Goal: Find specific page/section: Find specific page/section

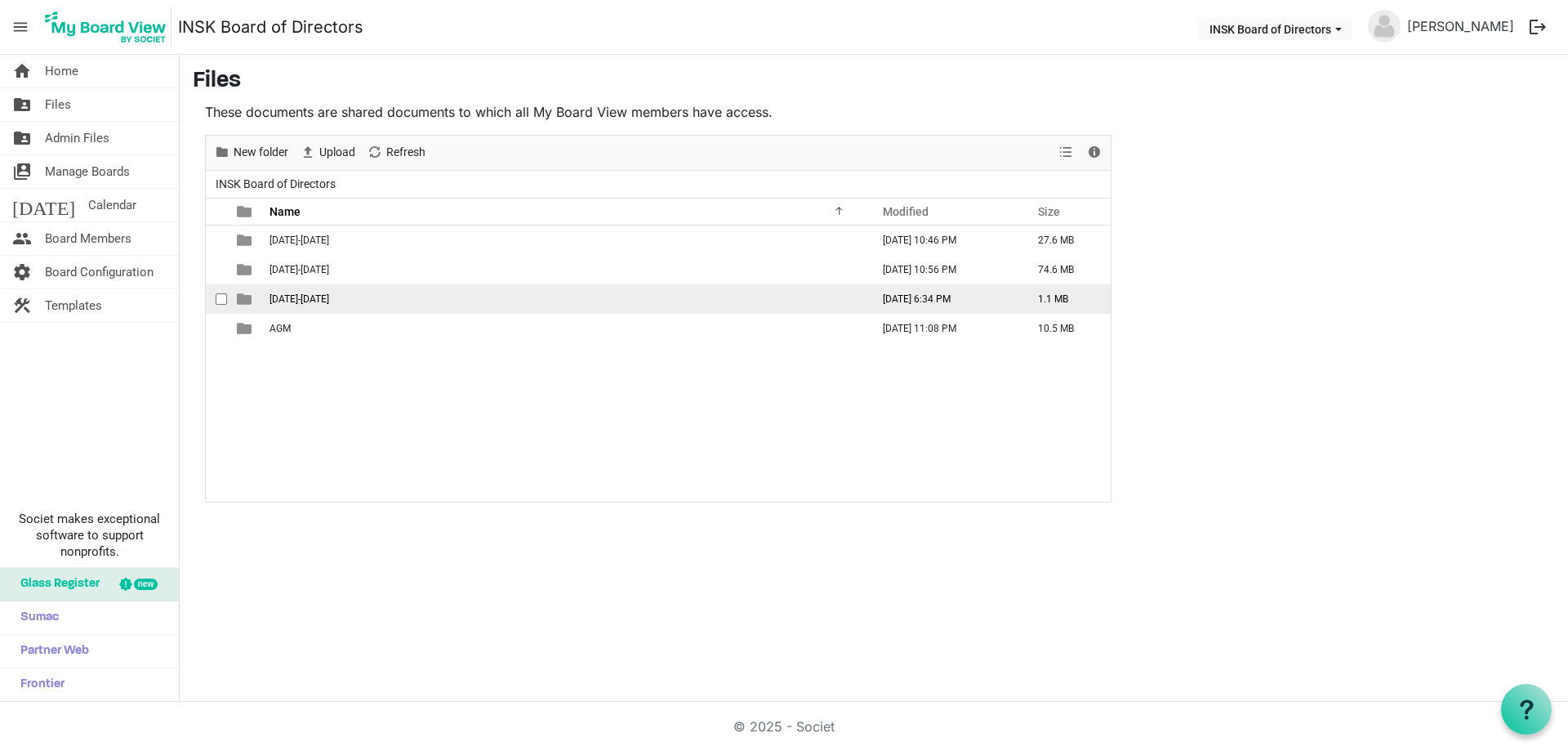
click at [291, 293] on span "[DATE]-[DATE]" at bounding box center [298, 299] width 60 height 11
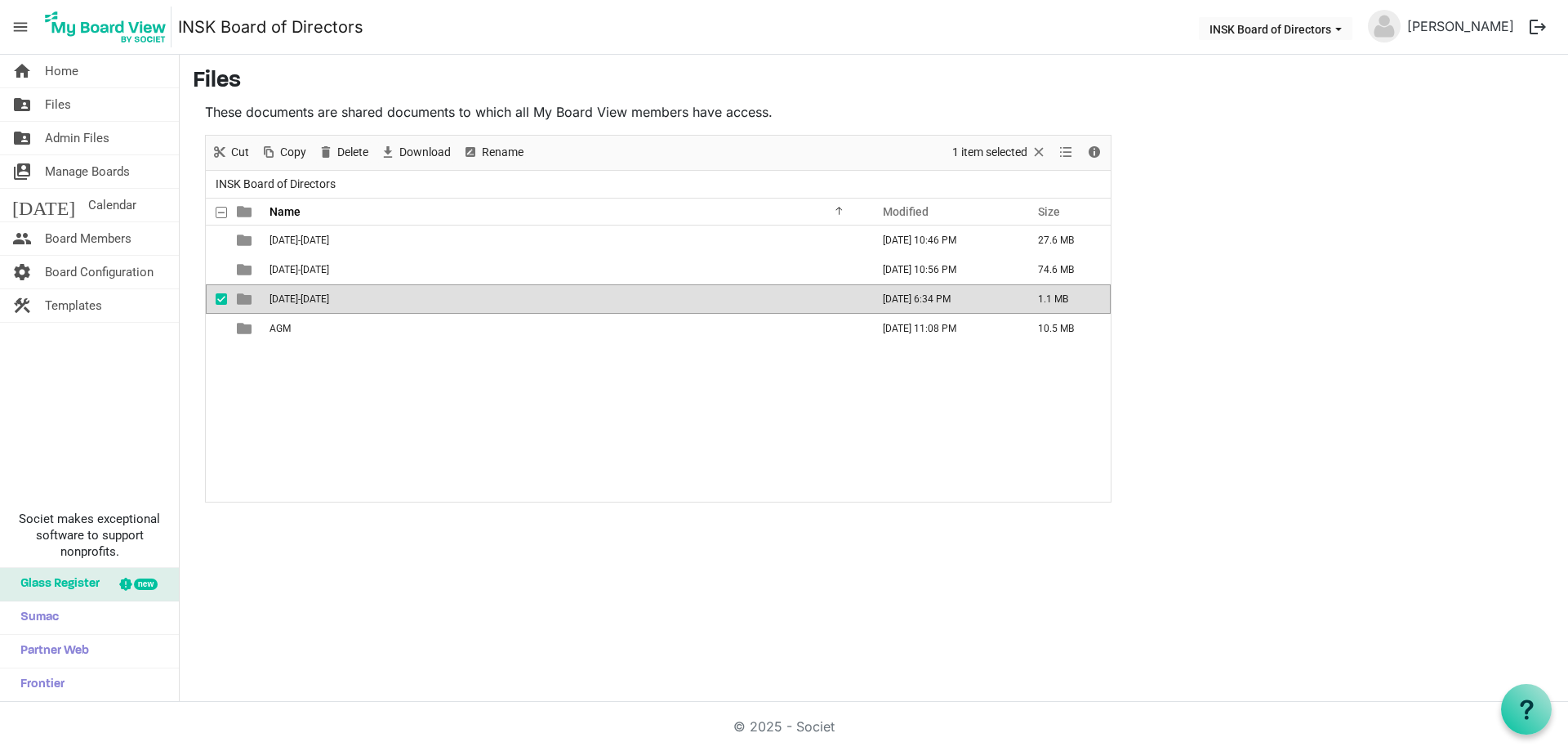
click at [291, 293] on span "[DATE]-[DATE]" at bounding box center [298, 299] width 60 height 11
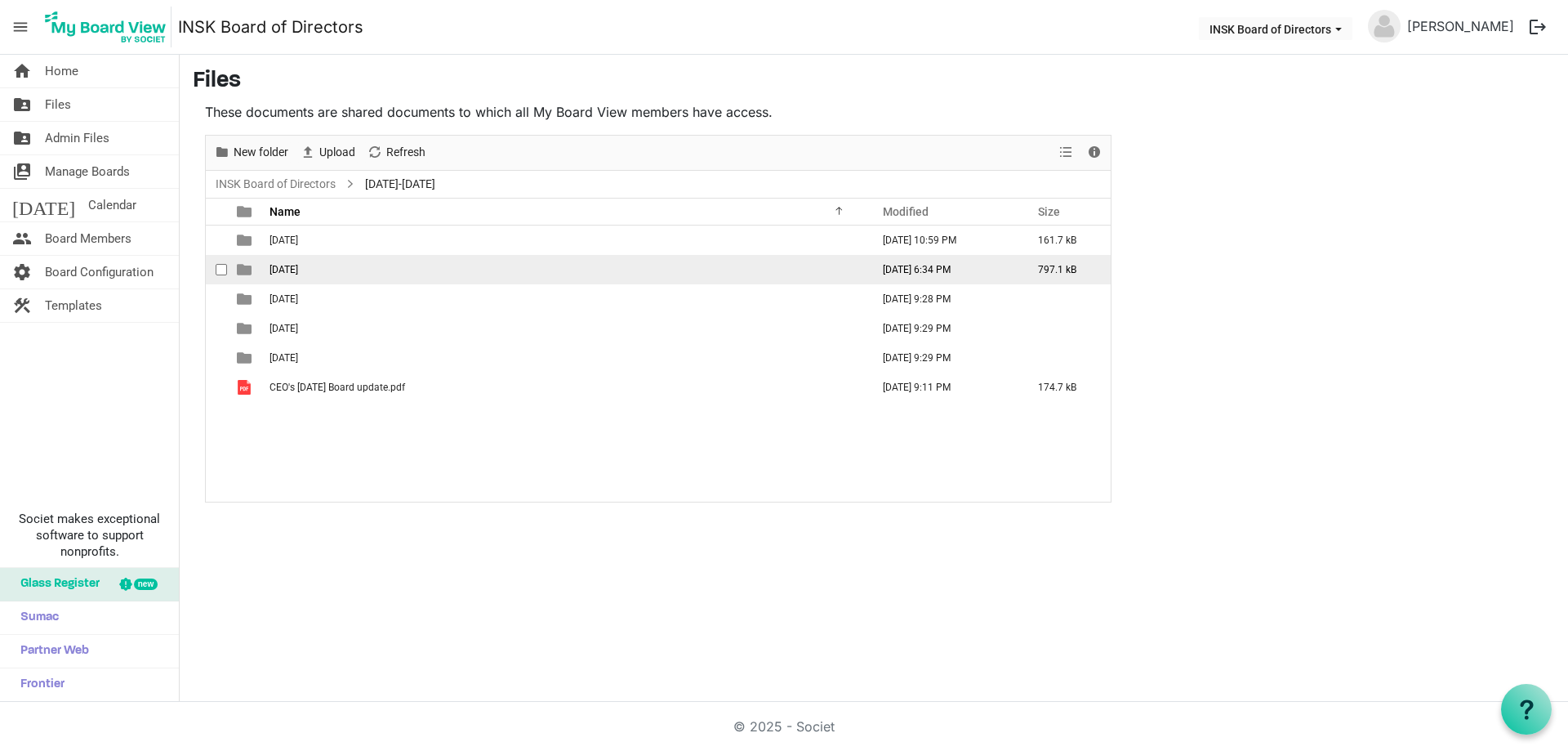
click at [288, 265] on span "[DATE]" at bounding box center [283, 269] width 28 height 11
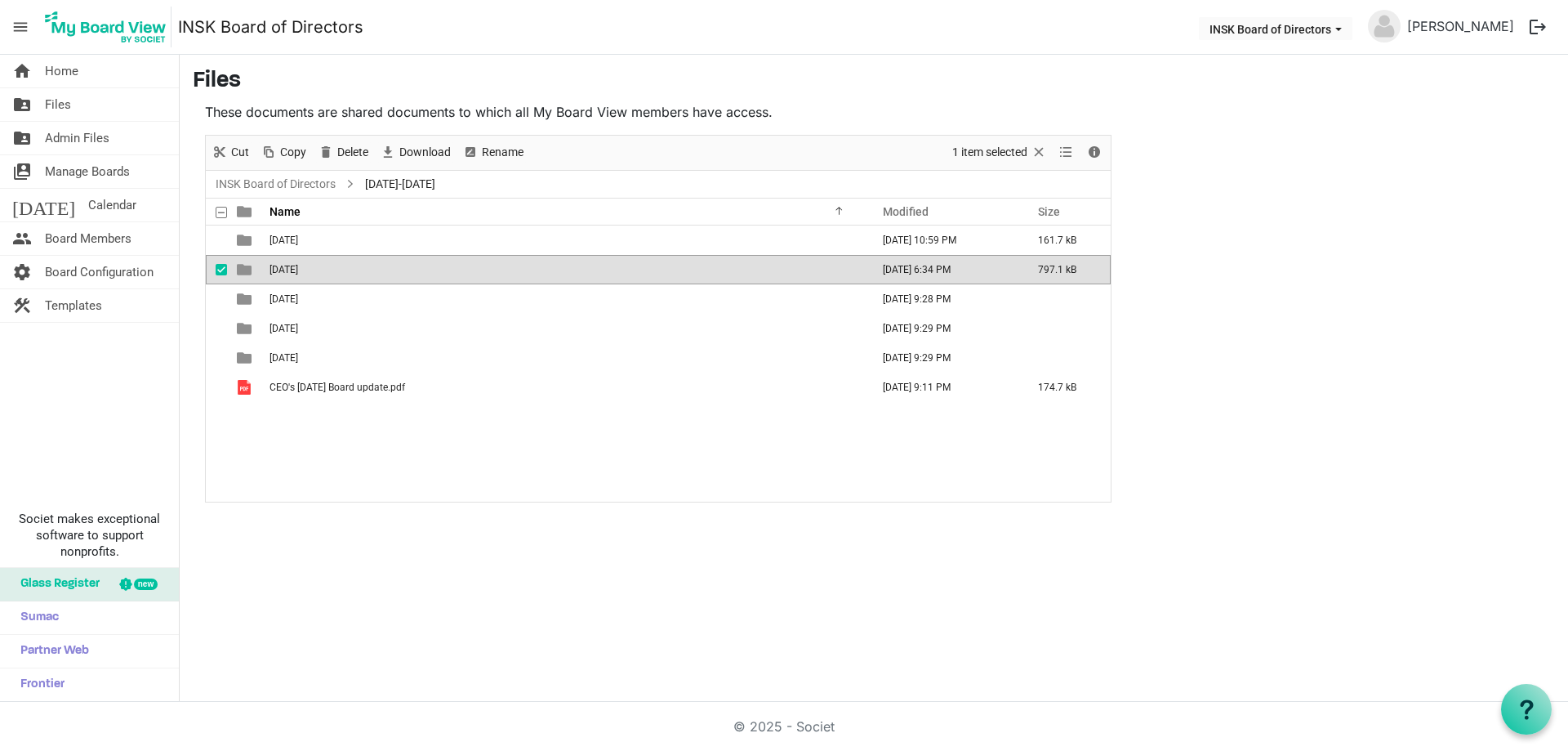
click at [288, 265] on span "[DATE]" at bounding box center [283, 269] width 28 height 11
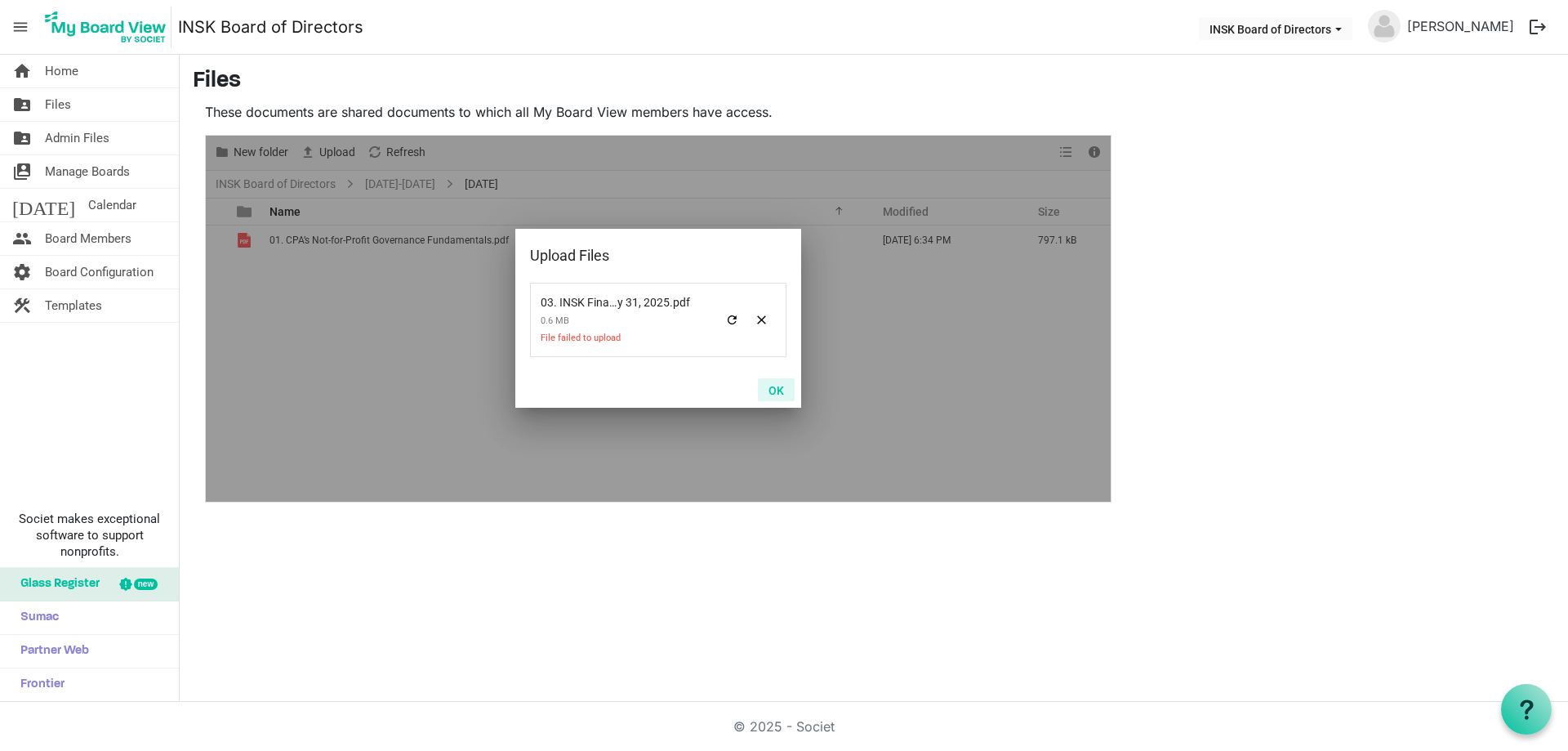
click at [774, 389] on button "OK" at bounding box center [776, 389] width 37 height 23
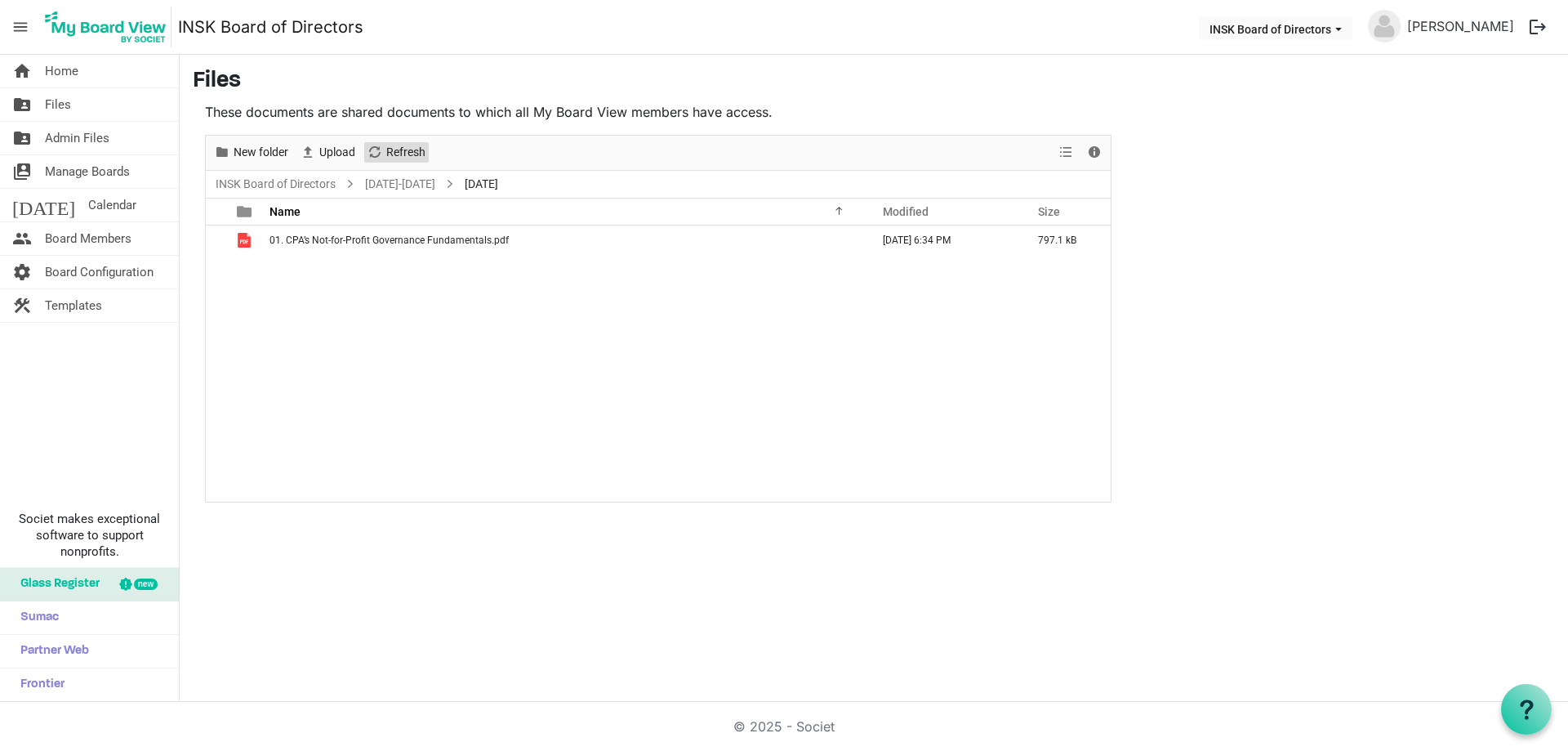
click at [402, 155] on span "Refresh" at bounding box center [405, 152] width 43 height 21
click at [395, 188] on link "[DATE]-[DATE]" at bounding box center [400, 184] width 77 height 21
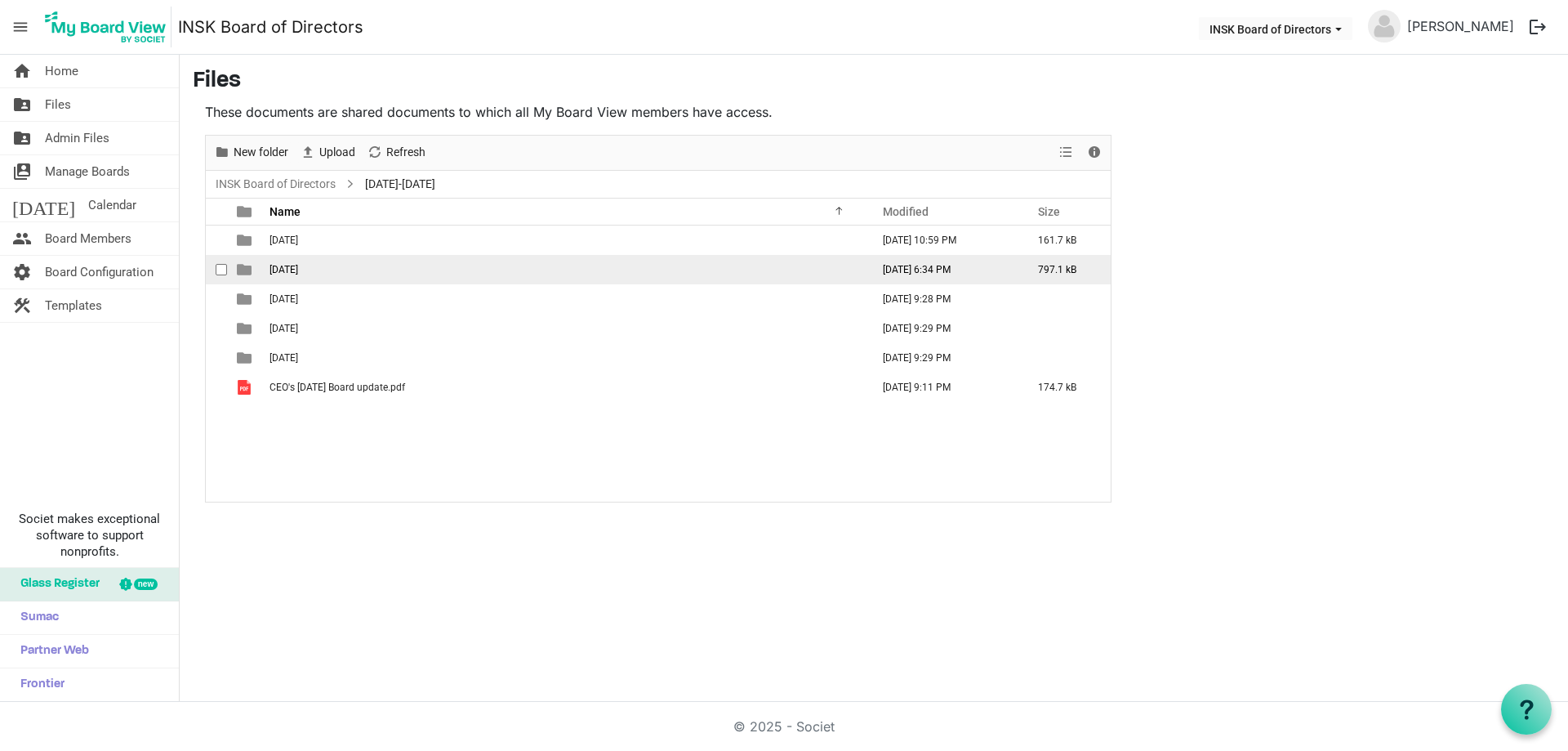
click at [298, 268] on span "[DATE]" at bounding box center [283, 269] width 28 height 11
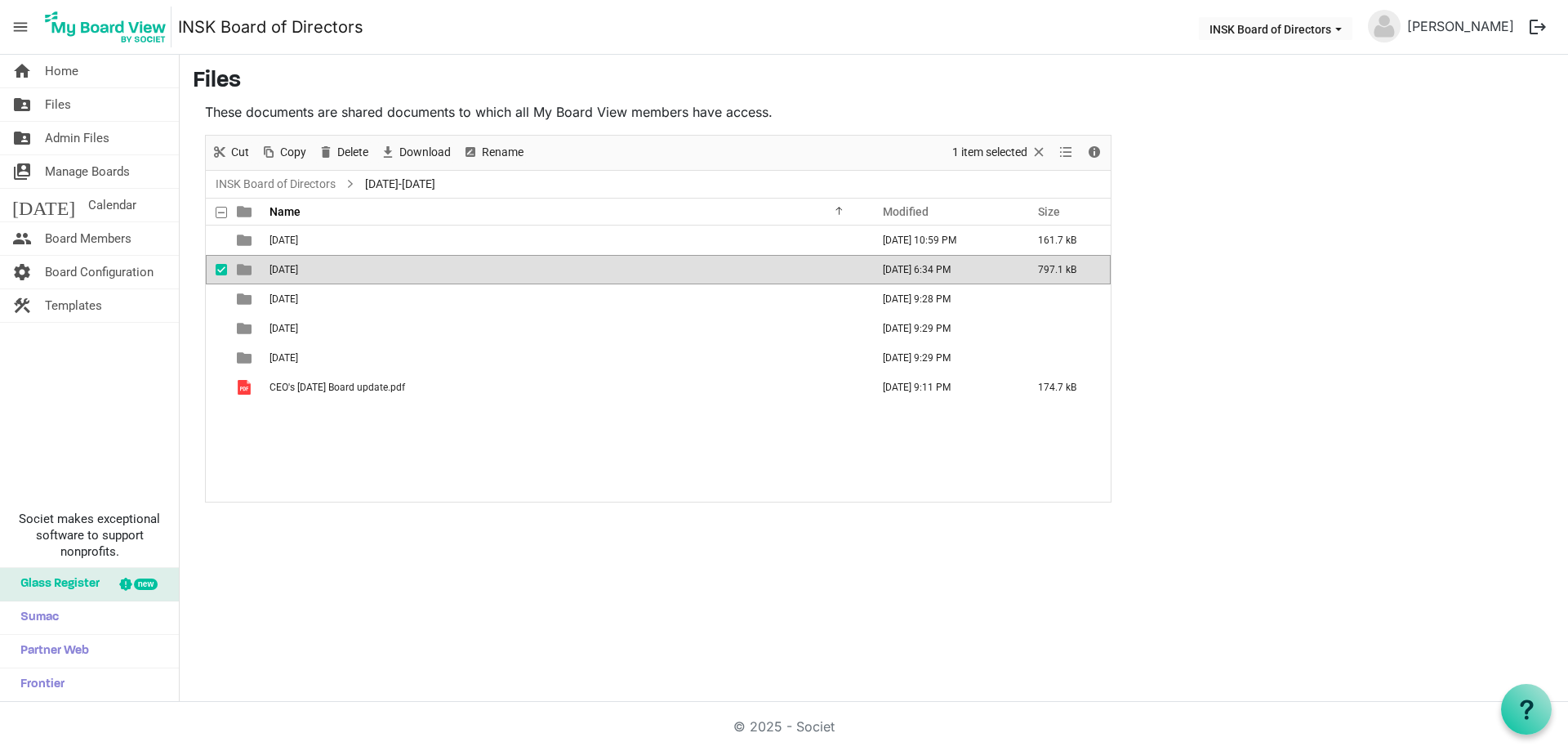
click at [298, 268] on span "[DATE]" at bounding box center [283, 269] width 28 height 11
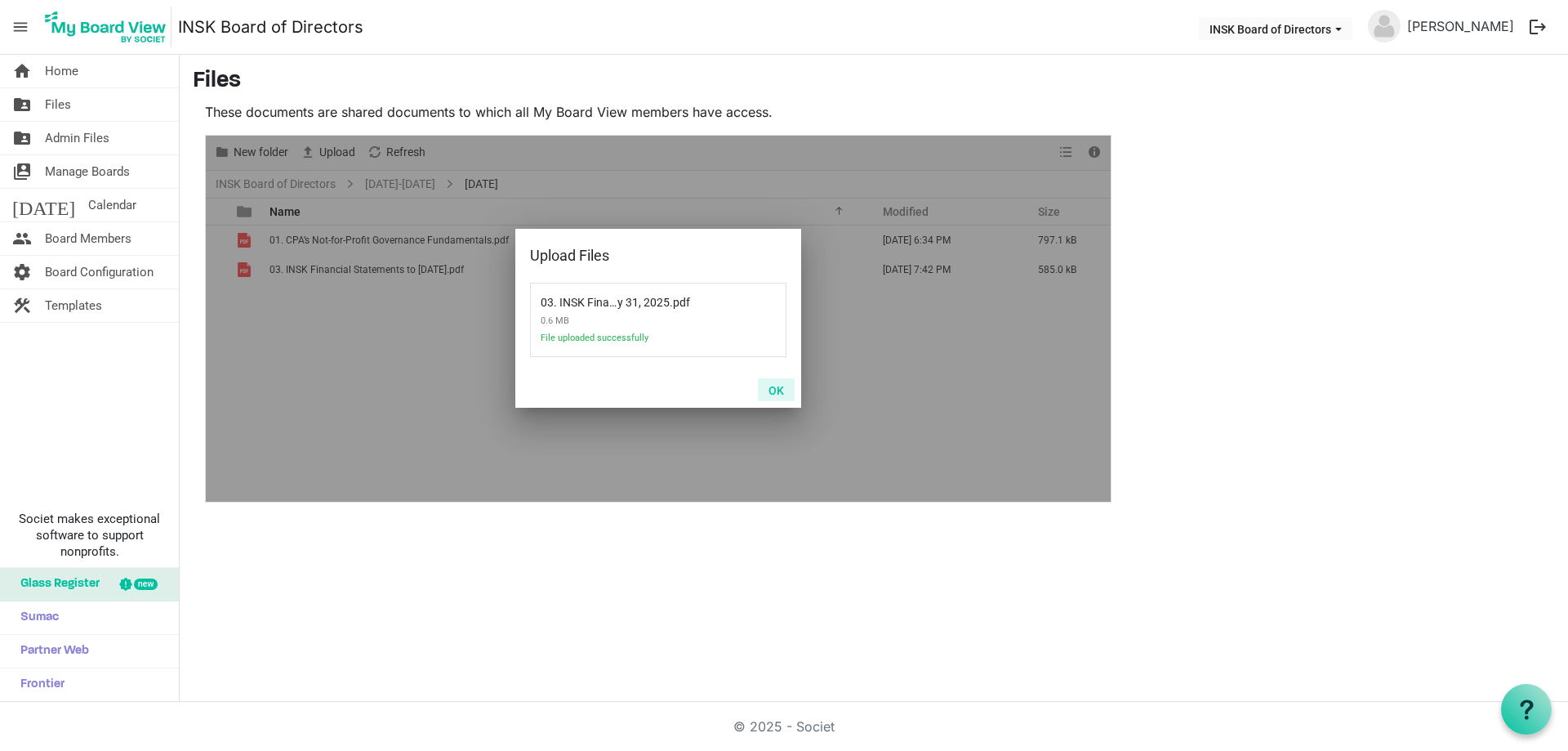
click at [780, 389] on button "OK" at bounding box center [776, 389] width 37 height 23
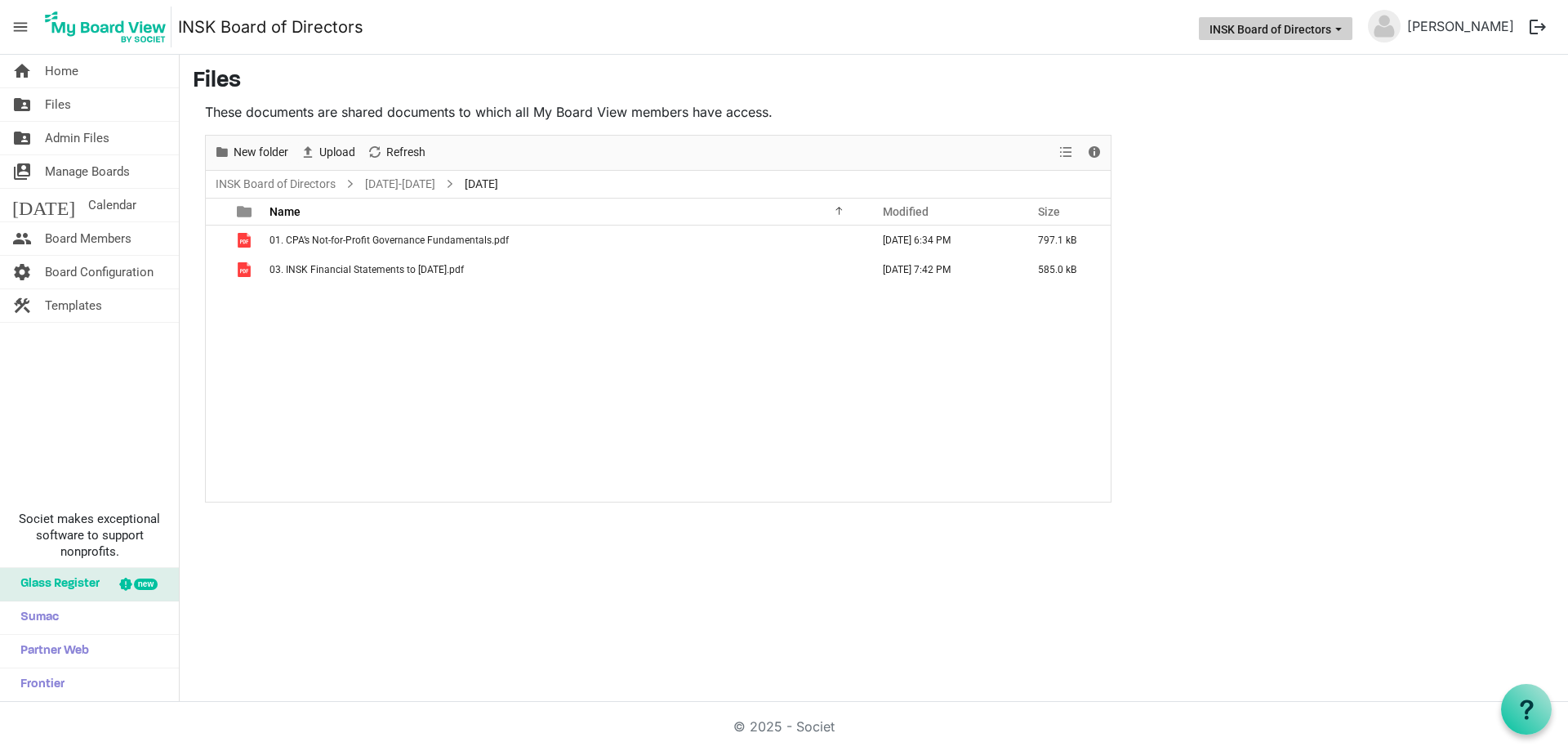
click at [1199, 32] on button "INSK Board of Directors" at bounding box center [1275, 28] width 154 height 23
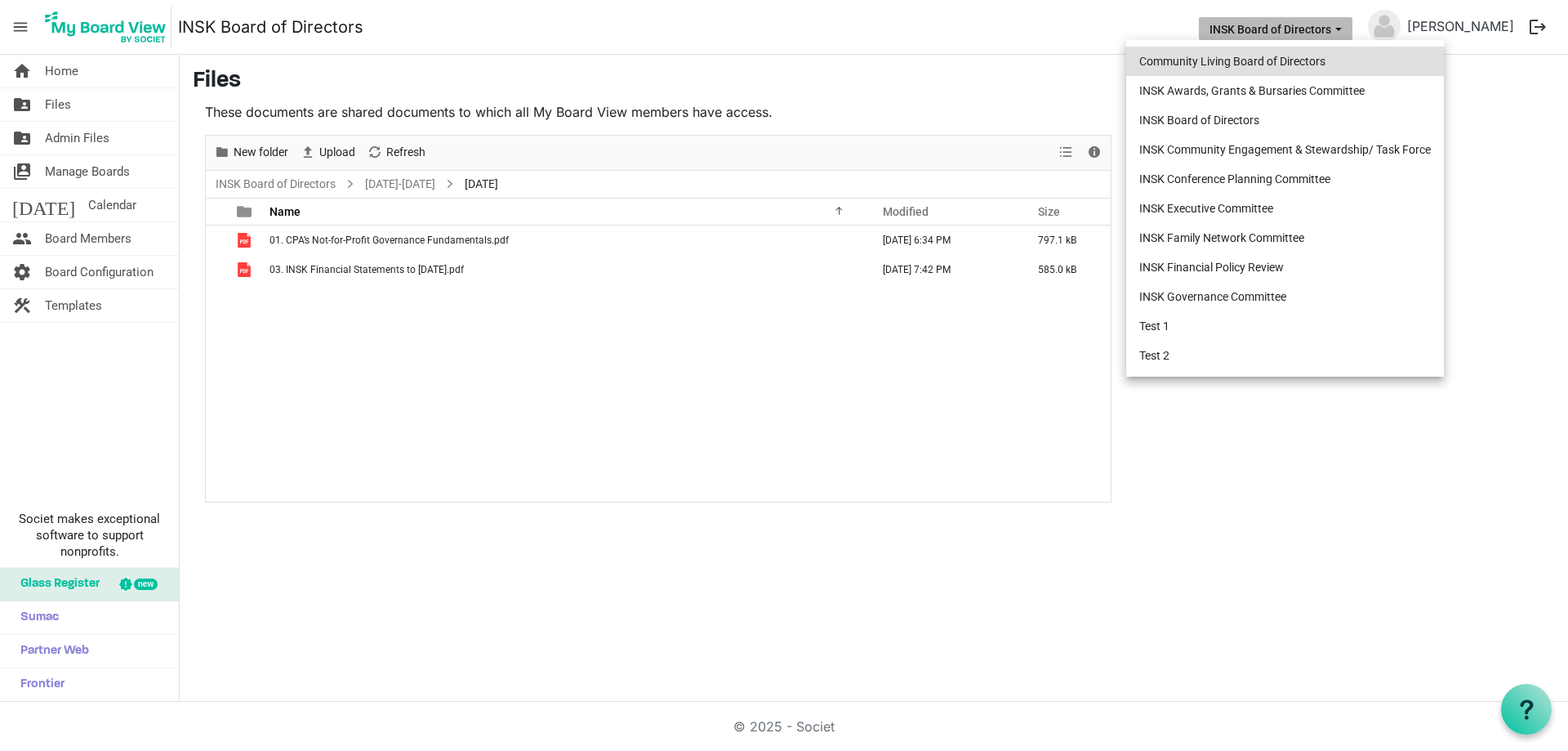
click at [1179, 60] on li "Community Living Board of Directors" at bounding box center [1286, 60] width 317 height 29
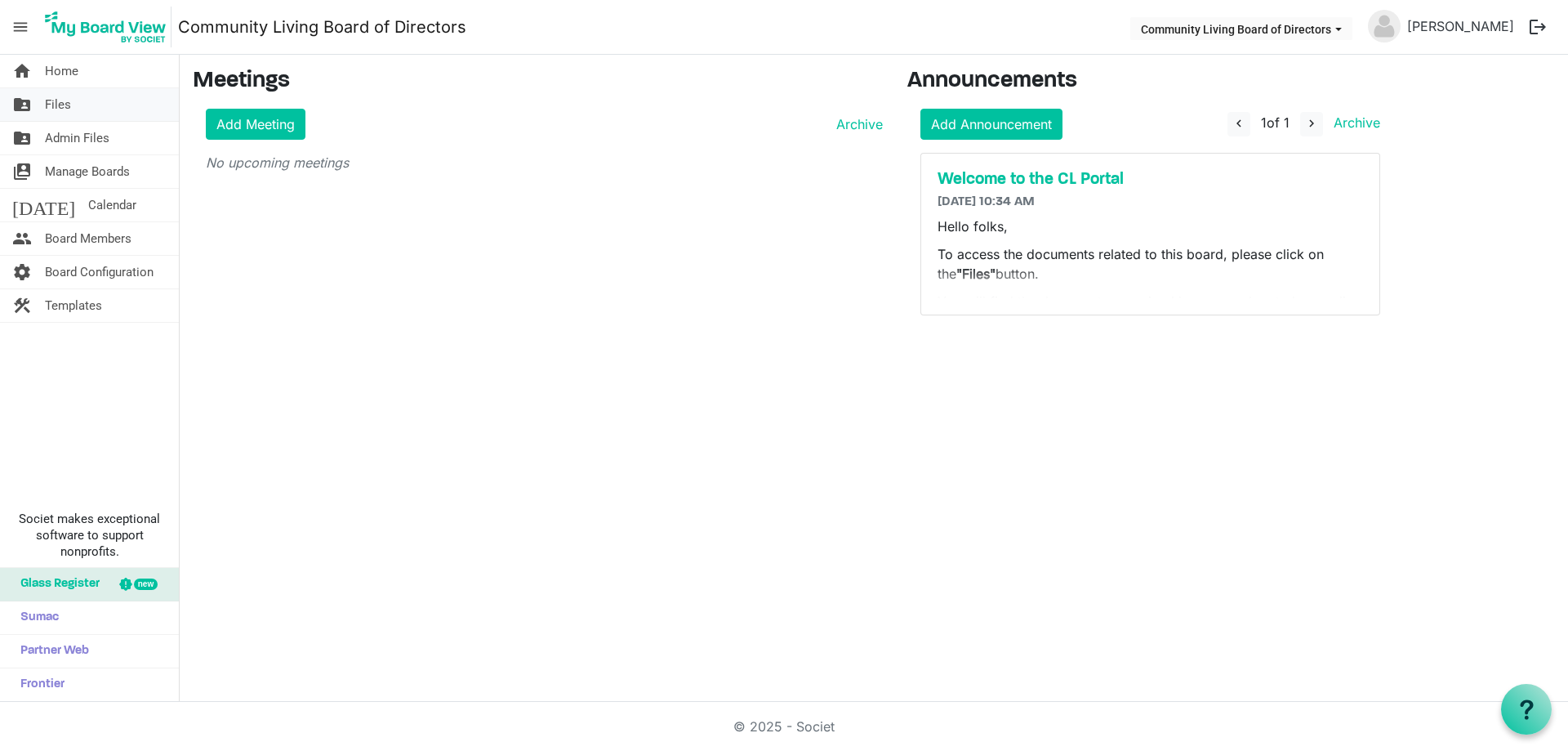
click at [60, 100] on span "Files" at bounding box center [59, 104] width 26 height 33
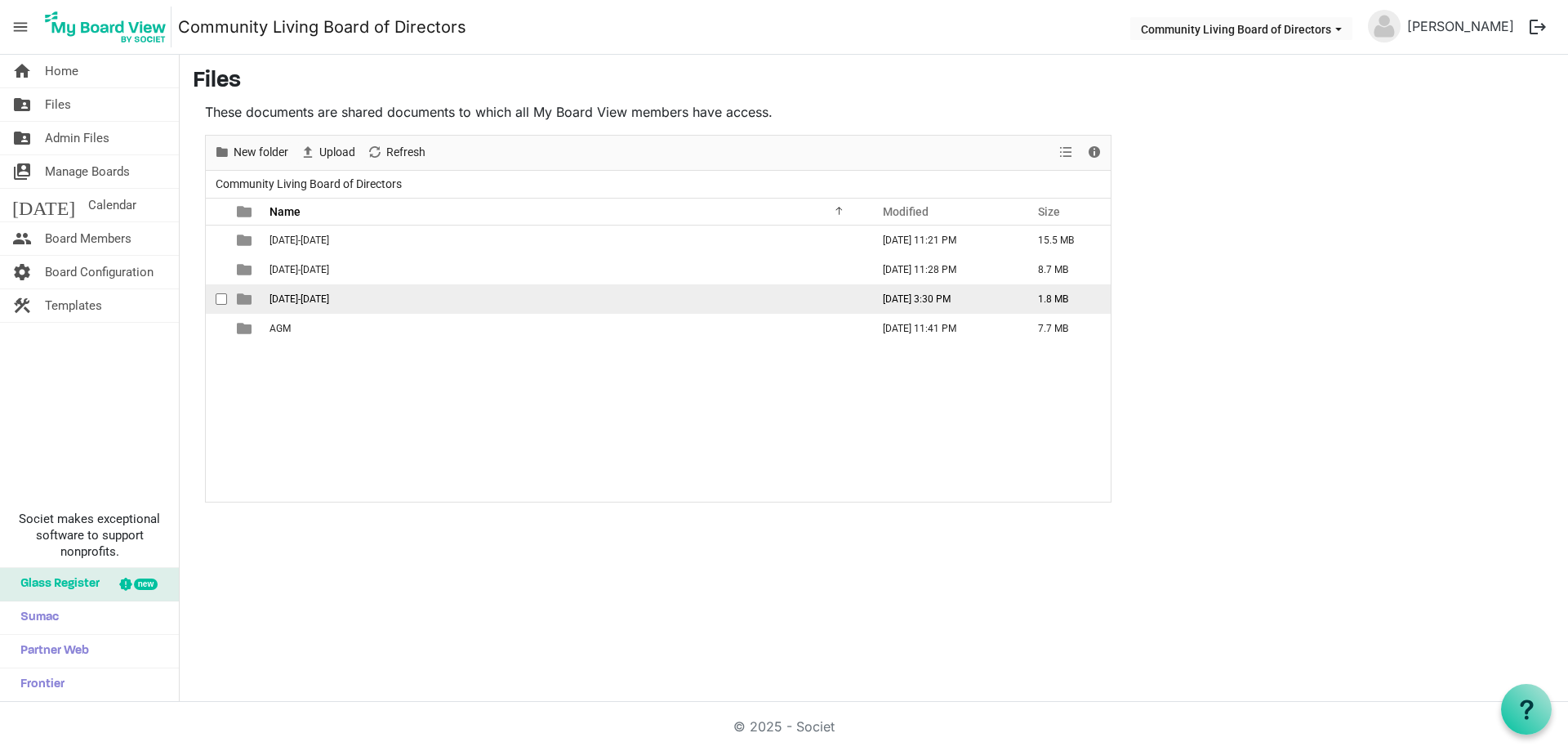
click at [290, 296] on span "[DATE]-[DATE]" at bounding box center [298, 299] width 60 height 11
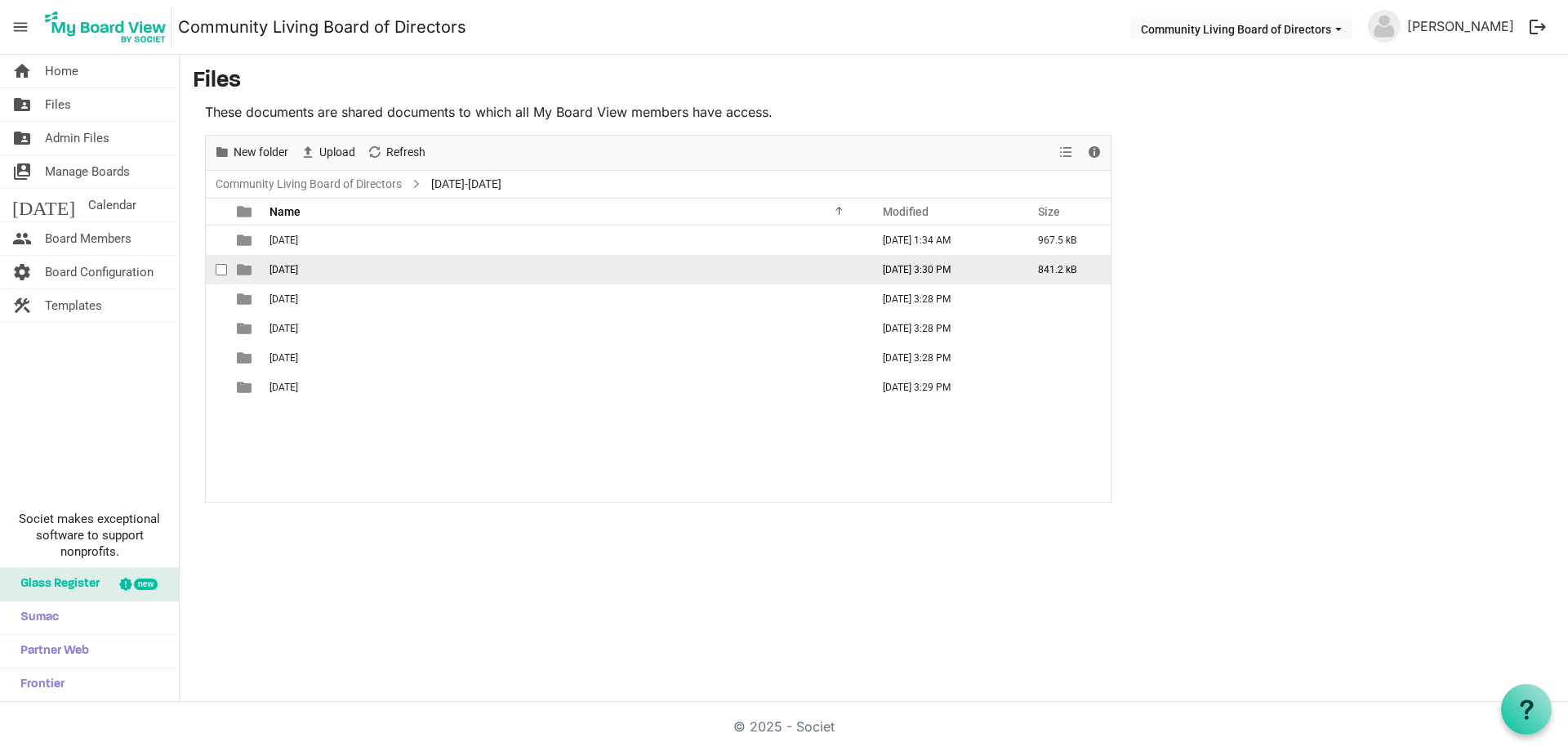
click at [298, 268] on span "2025-09-19th" at bounding box center [283, 269] width 28 height 11
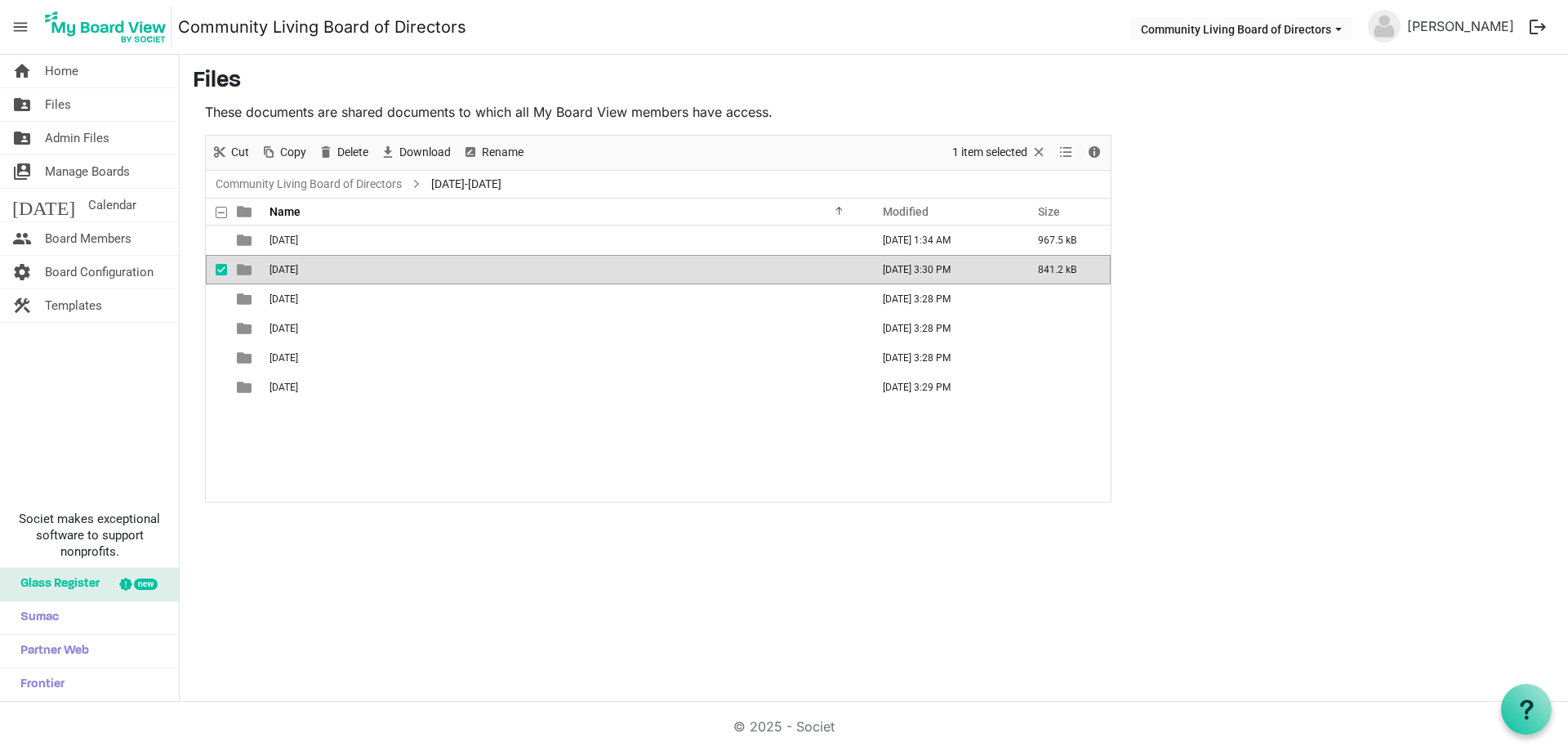
click at [298, 268] on span "2025-09-19th" at bounding box center [283, 269] width 28 height 11
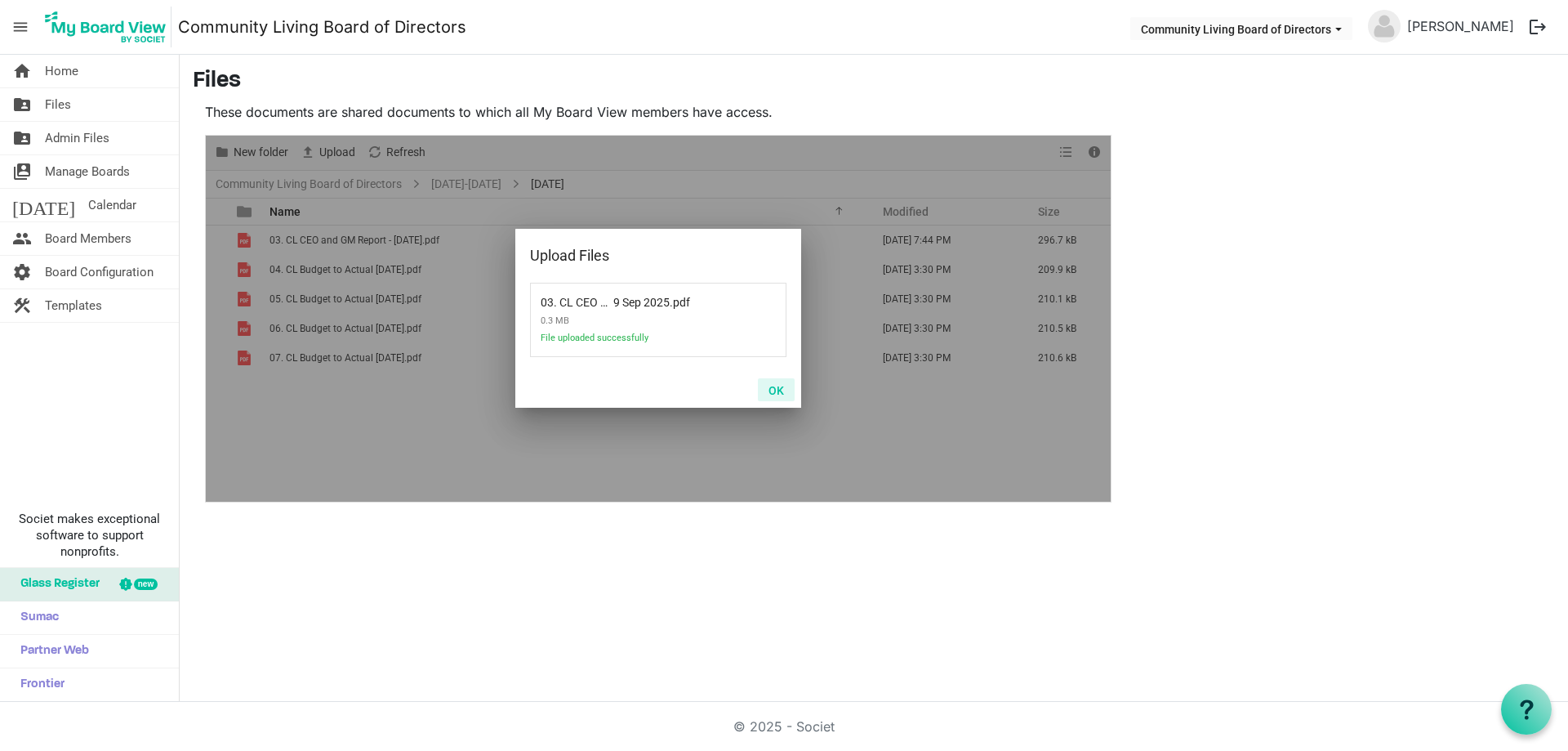
click at [781, 387] on button "OK" at bounding box center [776, 389] width 37 height 23
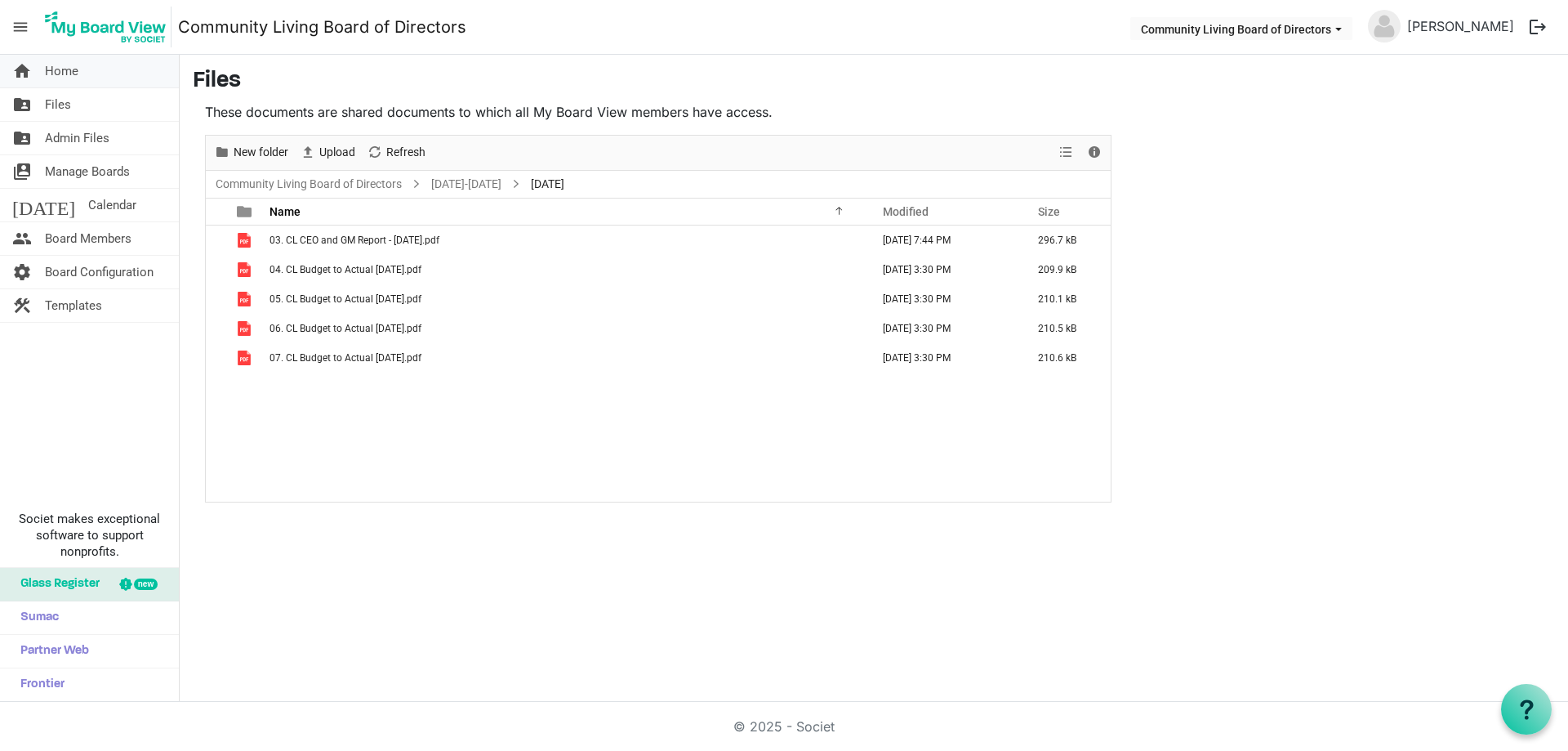
click at [75, 76] on span "Home" at bounding box center [61, 71] width 33 height 33
